Goal: Information Seeking & Learning: Find specific fact

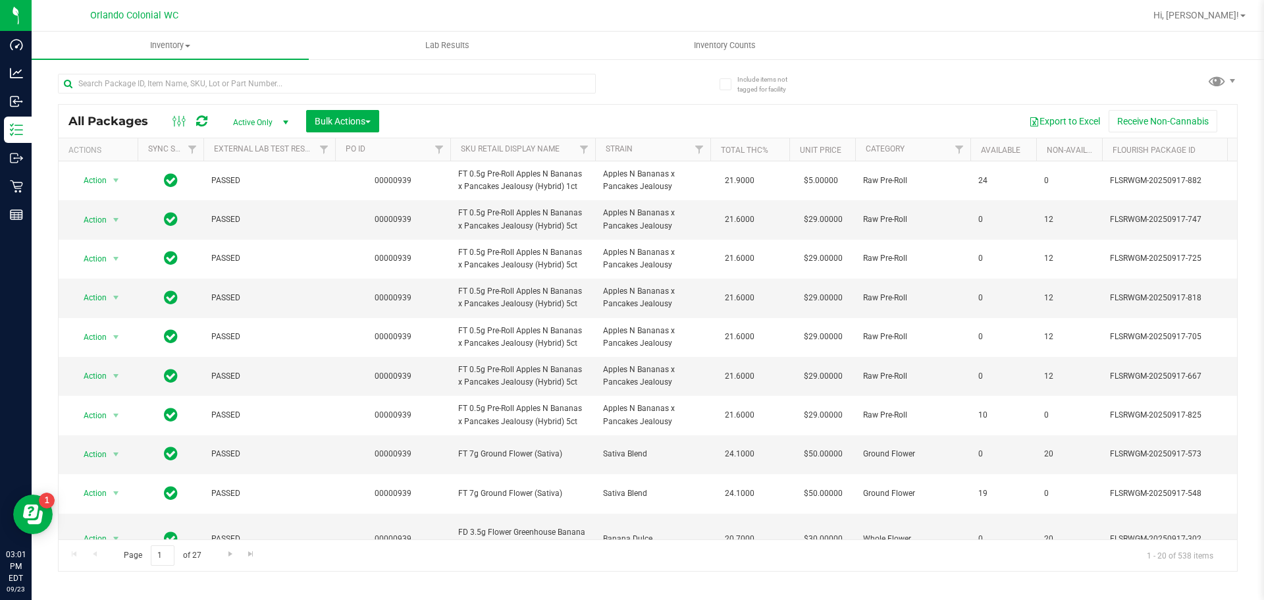
scroll to position [444, 0]
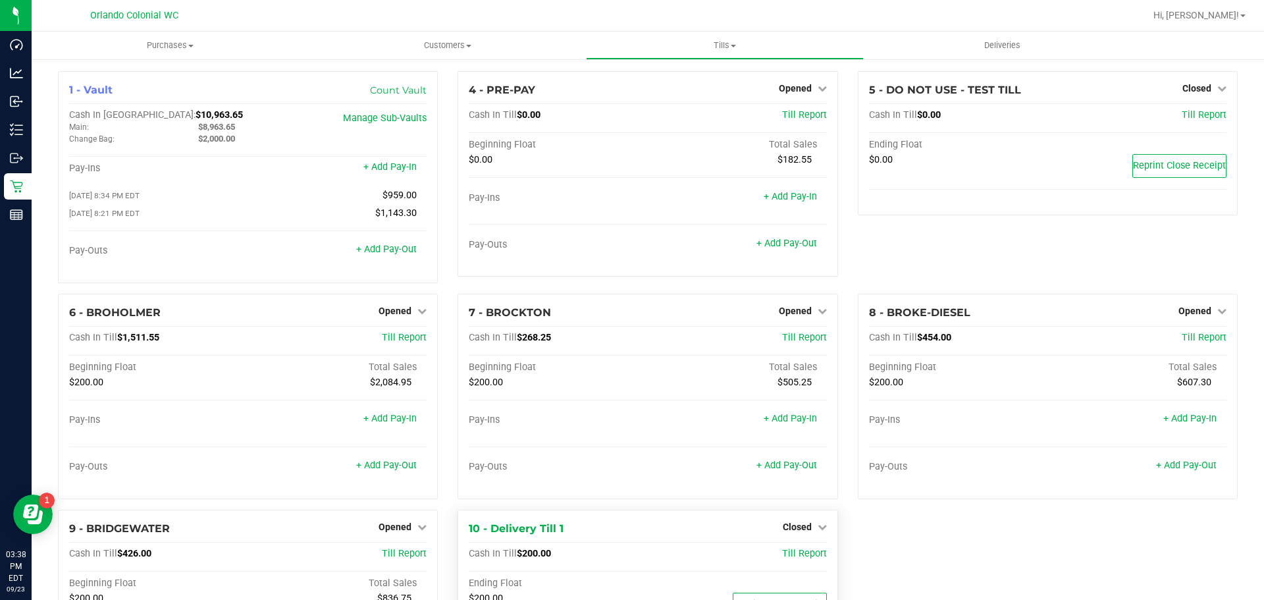
click at [368, 30] on nav "Orlando Colonial WC Hi, Rubie!" at bounding box center [648, 16] width 1232 height 32
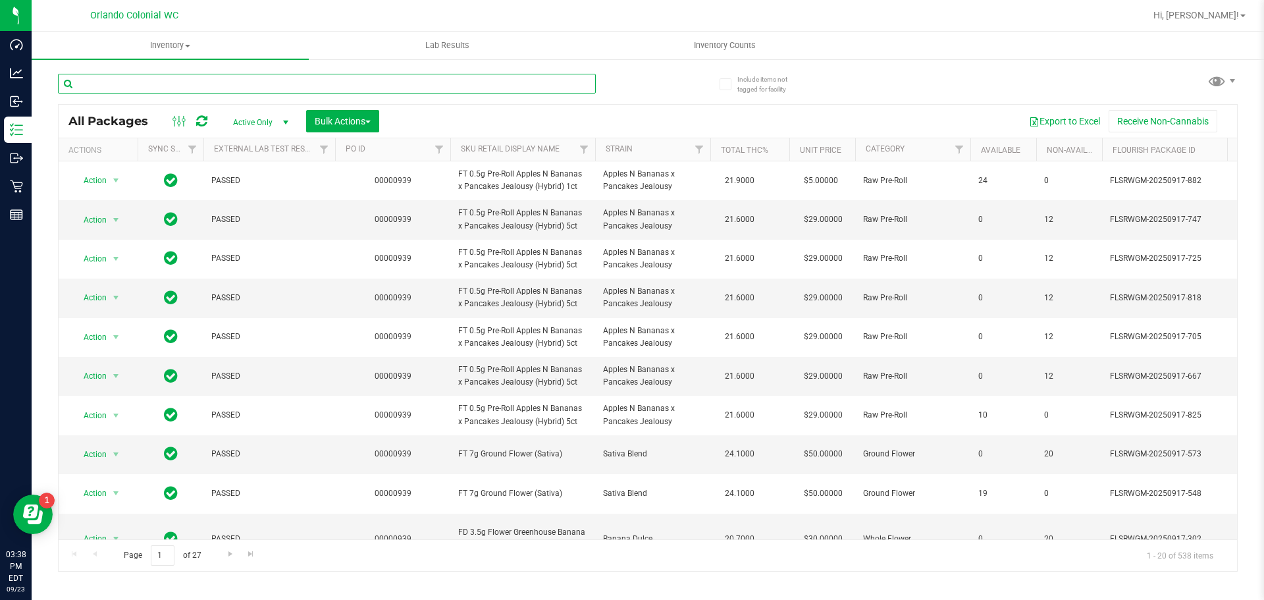
scroll to position [444, 0]
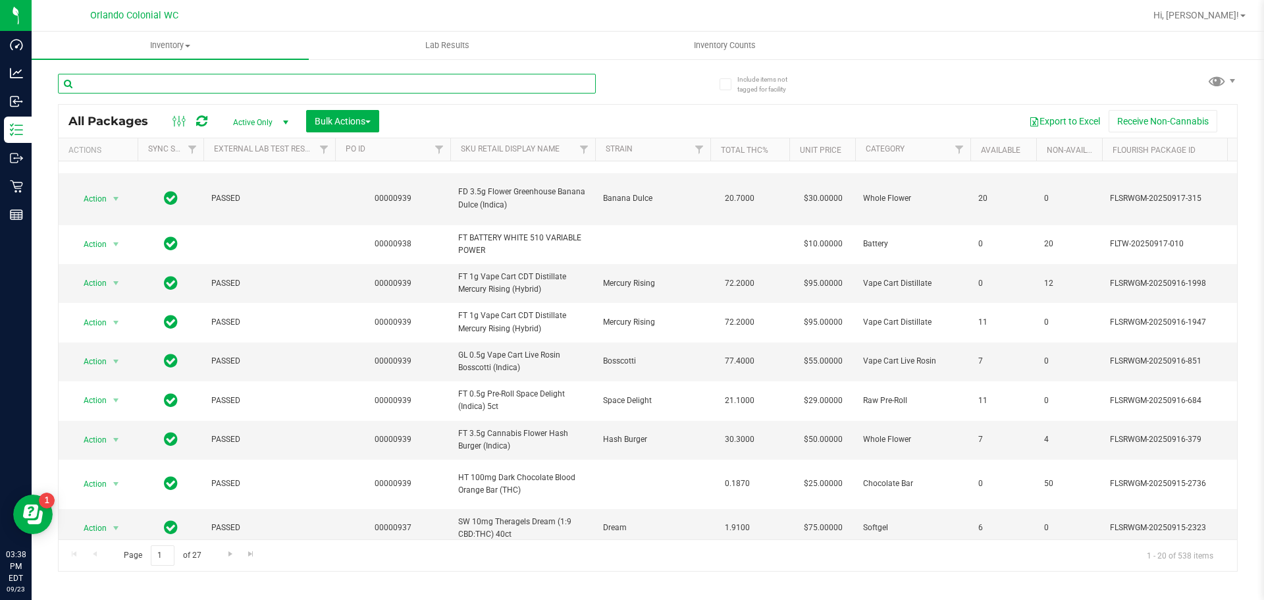
click at [233, 82] on input "text" at bounding box center [327, 84] width 538 height 20
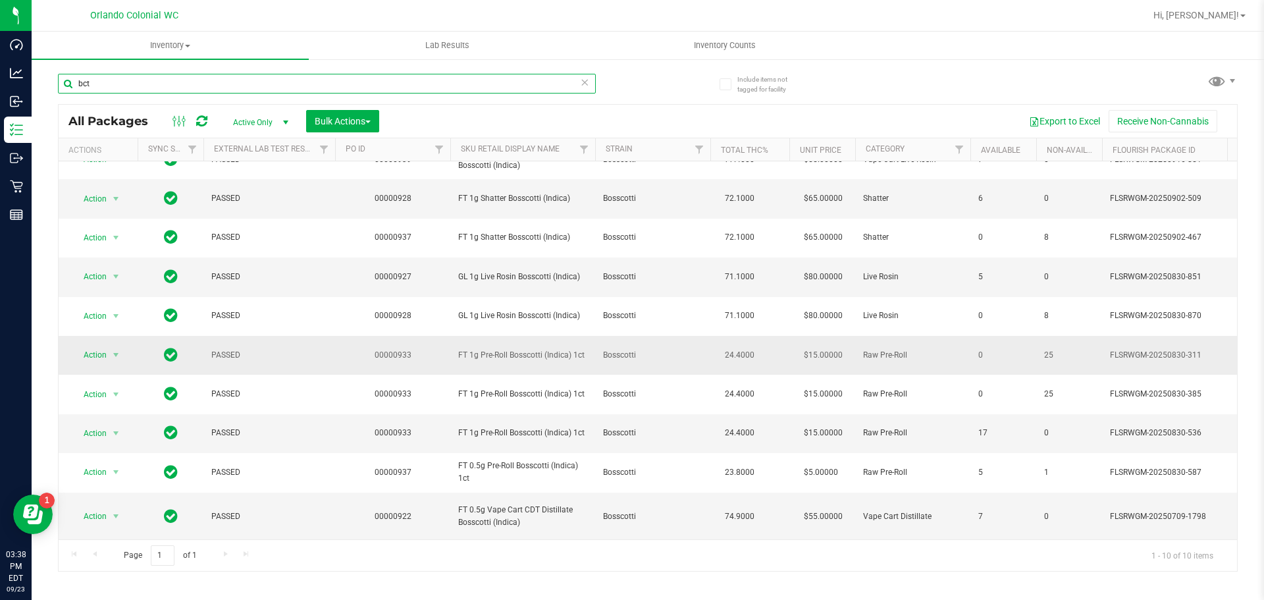
scroll to position [32, 0]
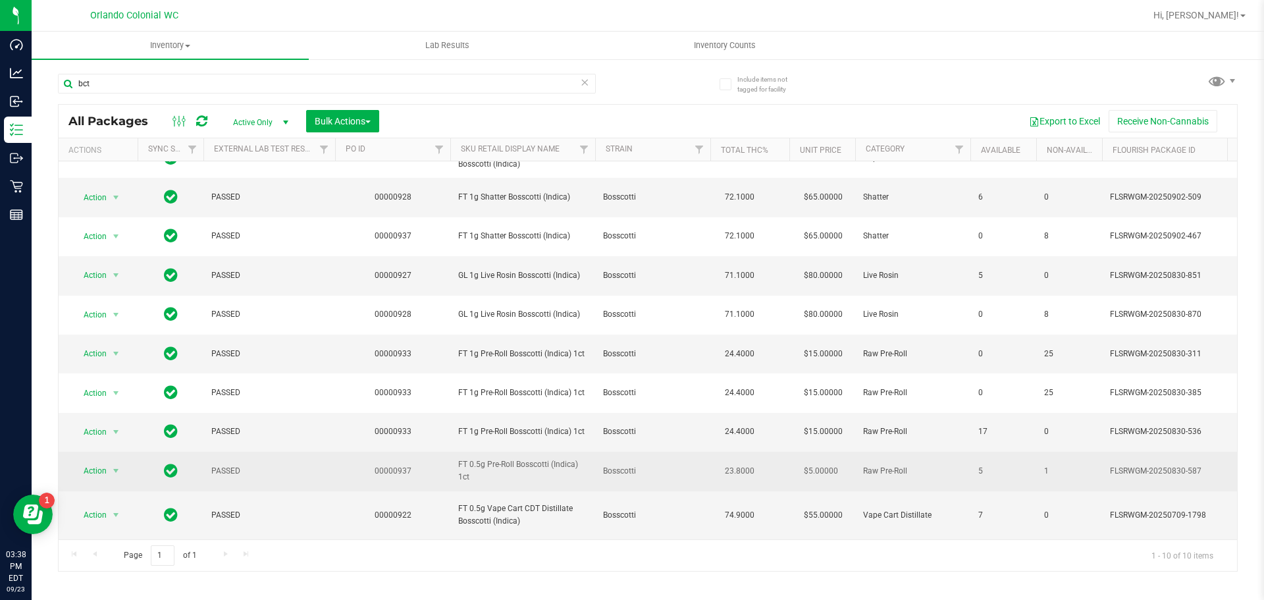
click at [512, 458] on span "FT 0.5g Pre-Roll Bosscotti (Indica) 1ct" at bounding box center [522, 470] width 129 height 25
click at [513, 458] on span "FT 0.5g Pre-Roll Bosscotti (Indica) 1ct" at bounding box center [522, 470] width 129 height 25
drag, startPoint x: 513, startPoint y: 457, endPoint x: 535, endPoint y: 462, distance: 22.4
click at [513, 458] on span "FT 0.5g Pre-Roll Bosscotti (Indica) 1ct" at bounding box center [522, 470] width 129 height 25
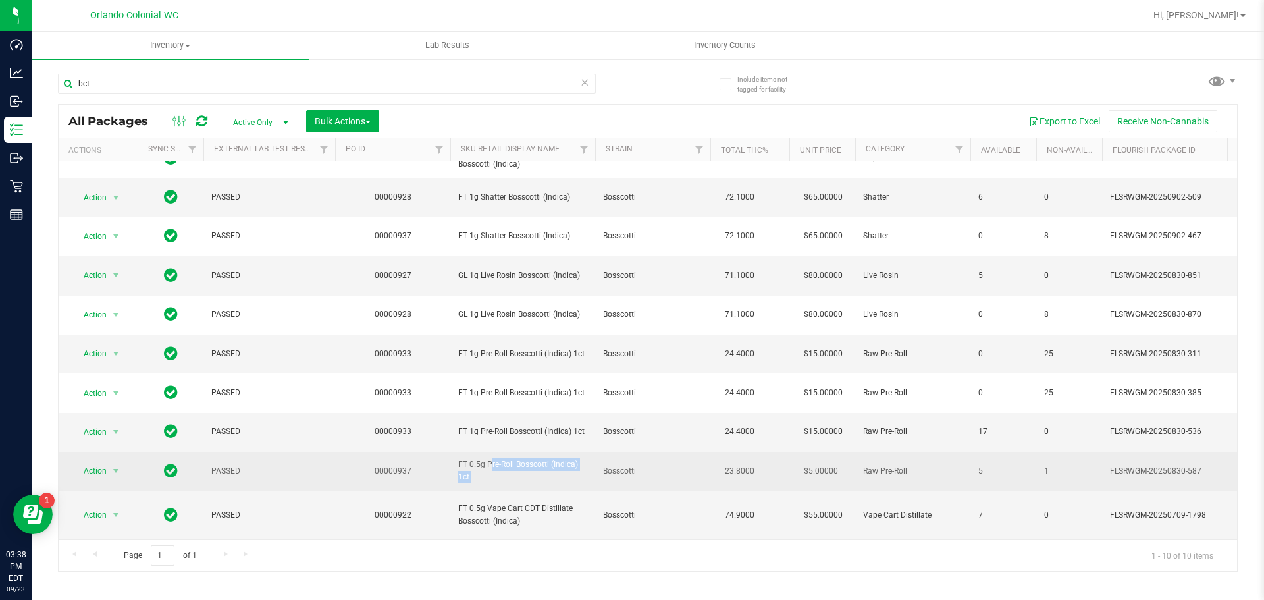
copy tr "FT 0.5g Pre-Roll Bosscotti (Indica) 1ct"
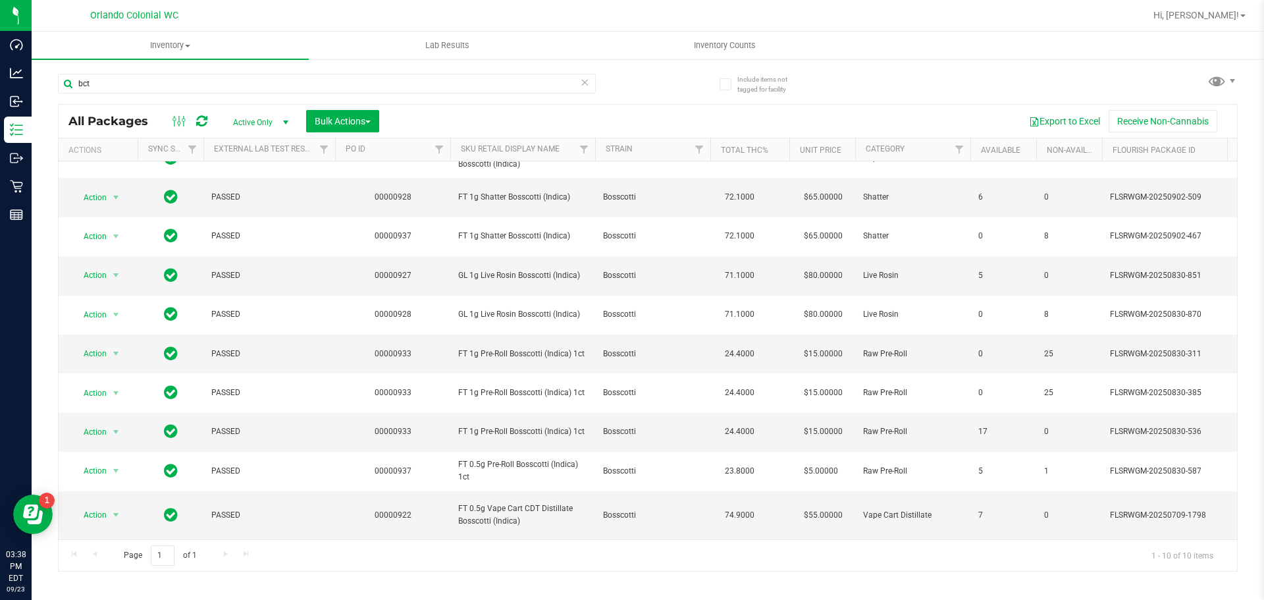
click at [302, 71] on div "bct" at bounding box center [353, 83] width 590 height 42
click at [296, 79] on input "bct" at bounding box center [327, 84] width 538 height 20
click at [296, 80] on input "bct" at bounding box center [327, 84] width 538 height 20
paste input "FT 0.5g Pre-Roll Bosscotti (Indica) 1"
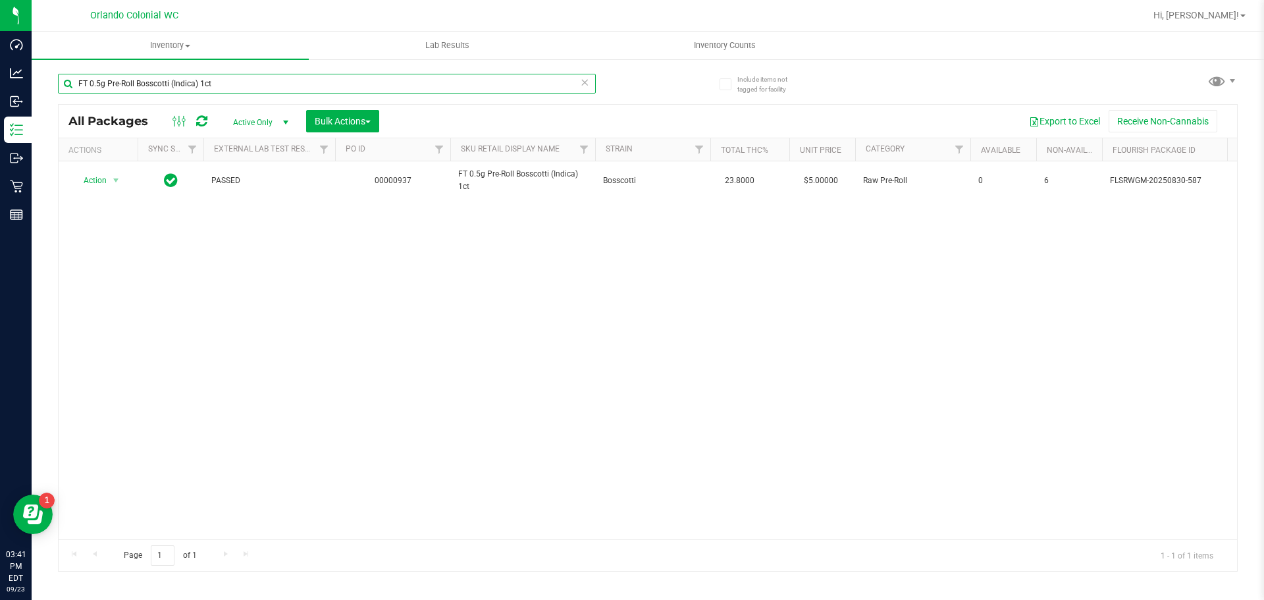
type input "FT 0.5g Pre-Roll Bosscotti (Indica) 1ct"
